Goal: Task Accomplishment & Management: Manage account settings

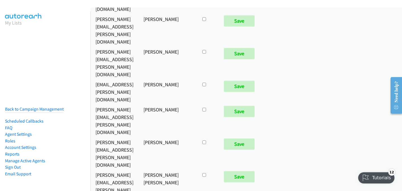
scroll to position [3056, 0]
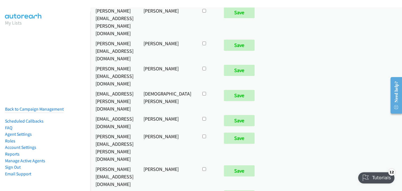
checkbox input "true"
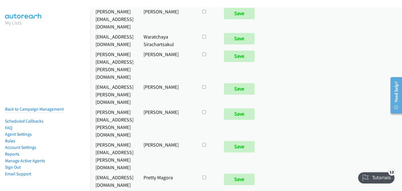
scroll to position [481, 0]
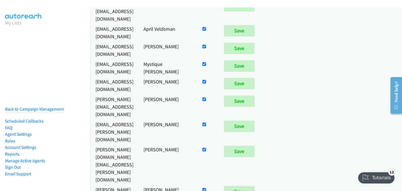
checkbox input "false"
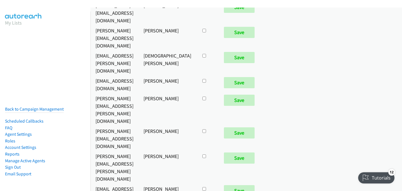
scroll to position [3084, 0]
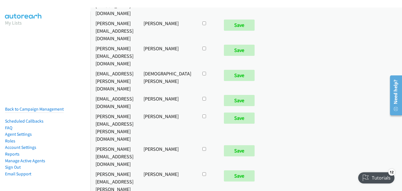
checkbox input "true"
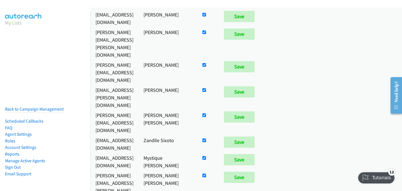
scroll to position [602, 0]
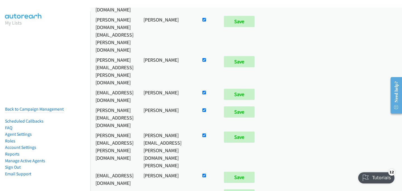
checkbox input "false"
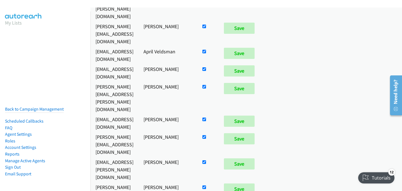
scroll to position [2685, 0]
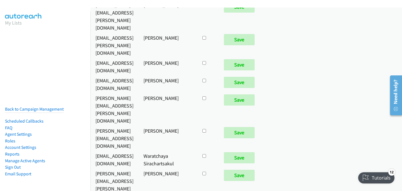
checkbox input "true"
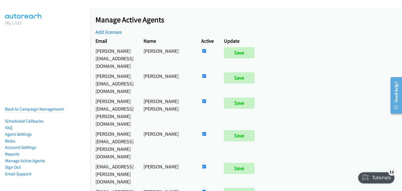
scroll to position [575, 0]
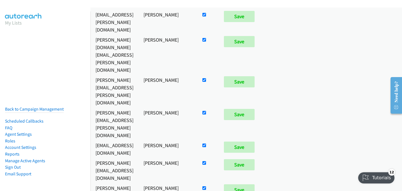
checkbox input "false"
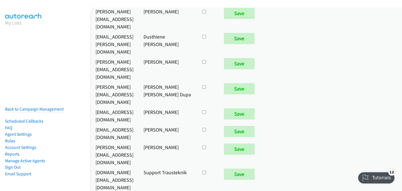
scroll to position [2258, 0]
checkbox input "true"
